Goal: Transaction & Acquisition: Book appointment/travel/reservation

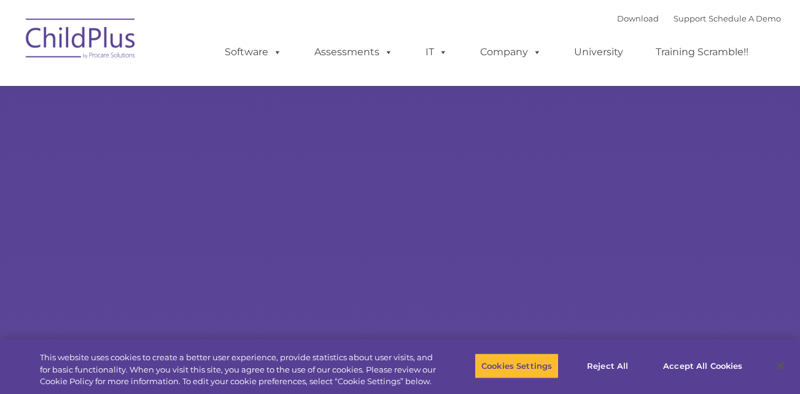
select select "MEDIUM"
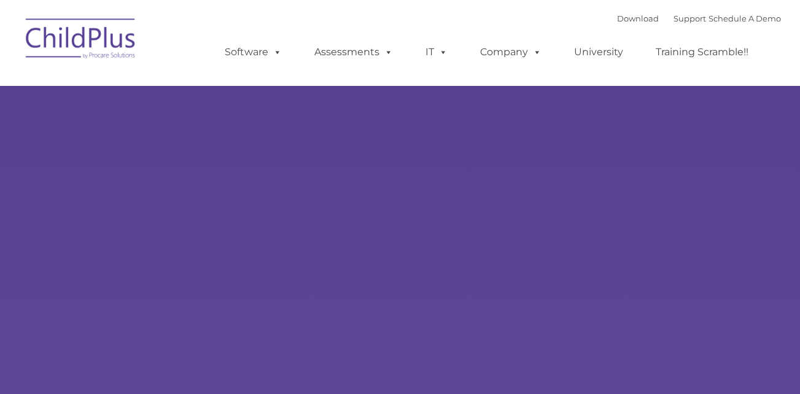
type input ""
select select "MEDIUM"
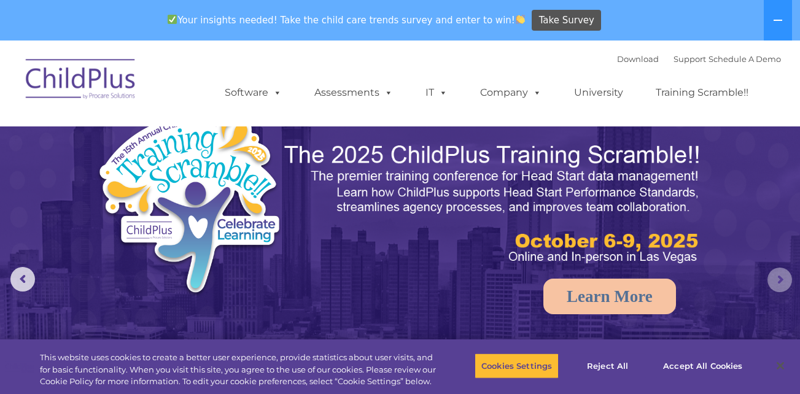
click at [777, 279] on rs-arrow at bounding box center [779, 280] width 25 height 25
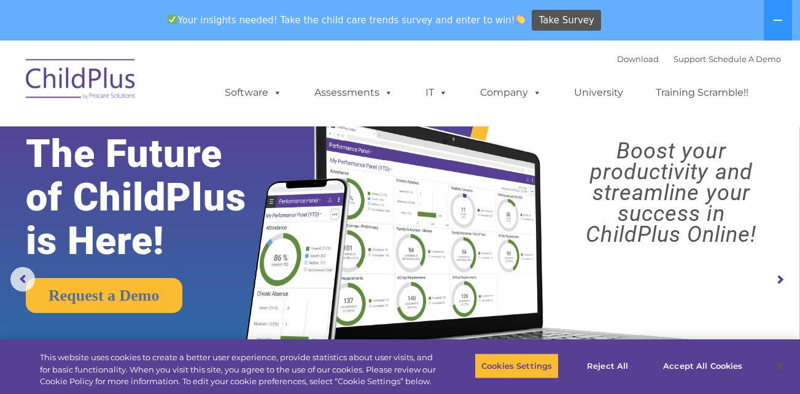
click at [777, 279] on rs-arrow at bounding box center [779, 280] width 25 height 25
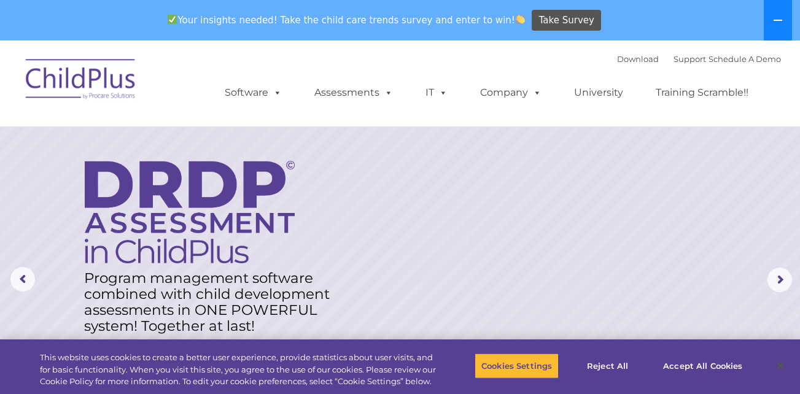
click at [772, 21] on button at bounding box center [777, 20] width 28 height 40
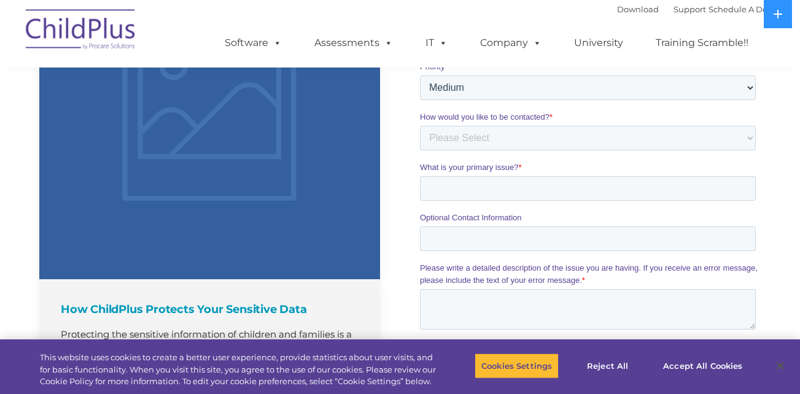
scroll to position [995, 0]
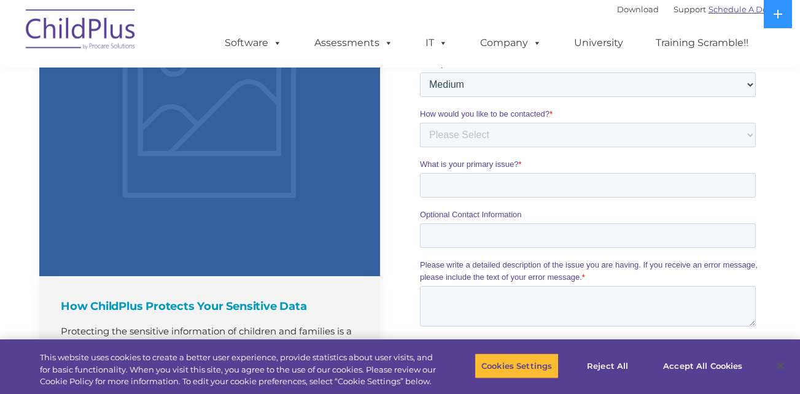
click at [729, 10] on link "Schedule A Demo" at bounding box center [744, 9] width 72 height 10
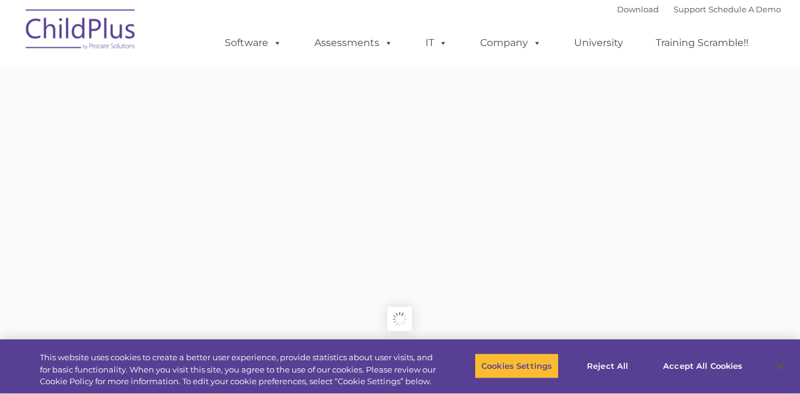
type input ""
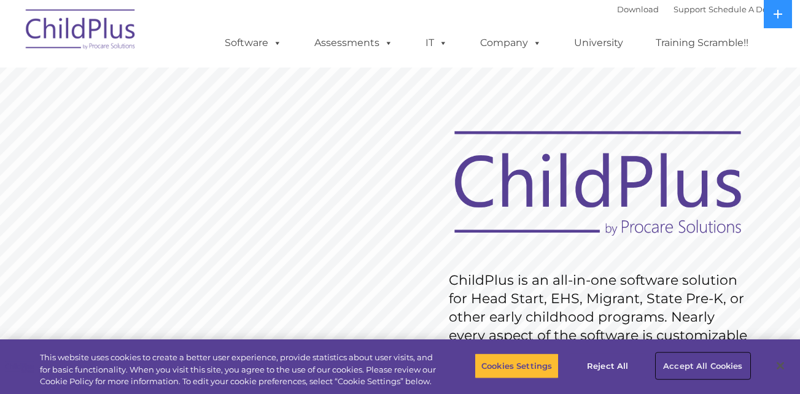
click at [677, 368] on button "Accept All Cookies" at bounding box center [702, 366] width 93 height 26
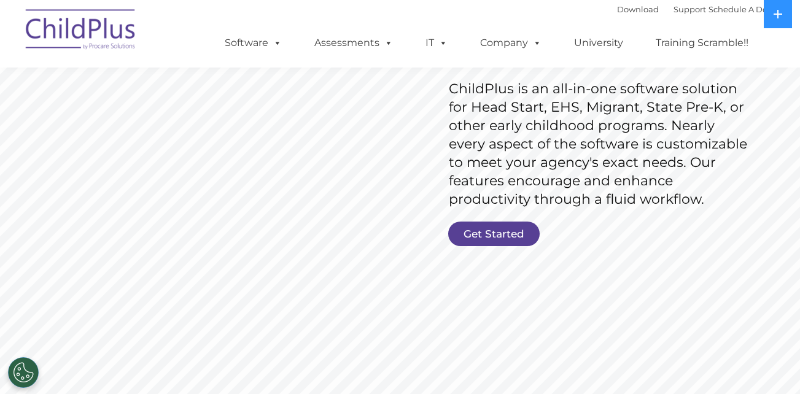
scroll to position [174, 0]
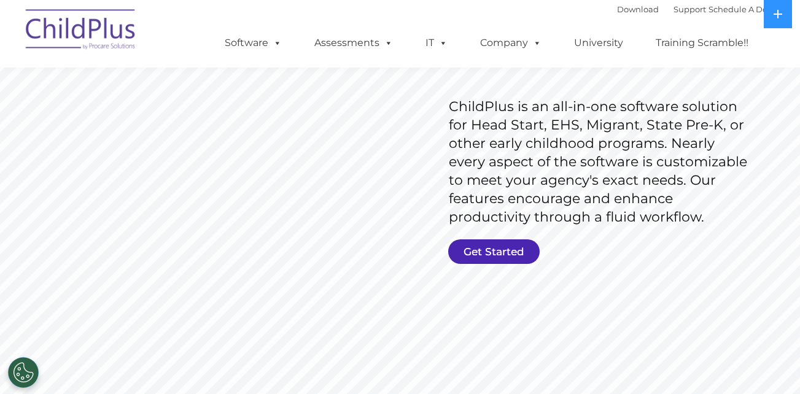
click at [511, 241] on link "Get Started" at bounding box center [493, 251] width 91 height 25
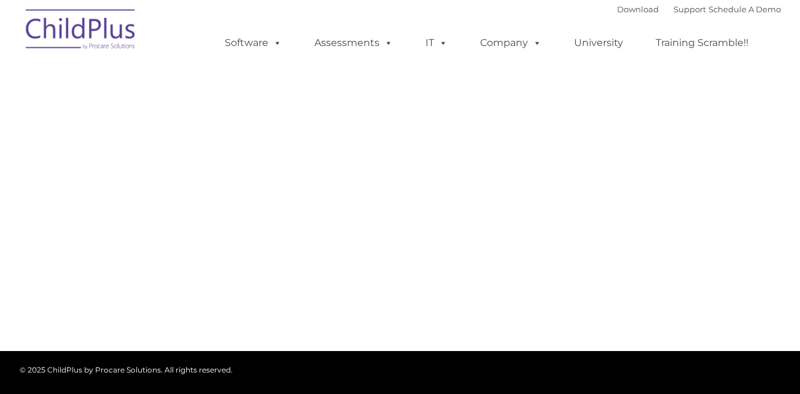
select select "MEDIUM"
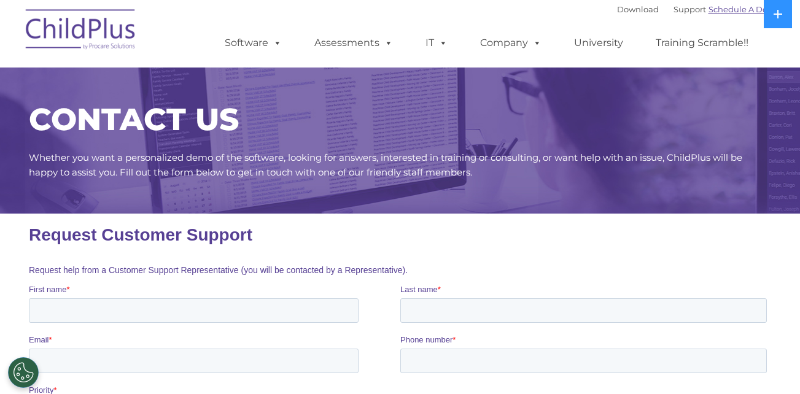
click at [728, 10] on link "Schedule A Demo" at bounding box center [744, 9] width 72 height 10
